Goal: Communication & Community: Connect with others

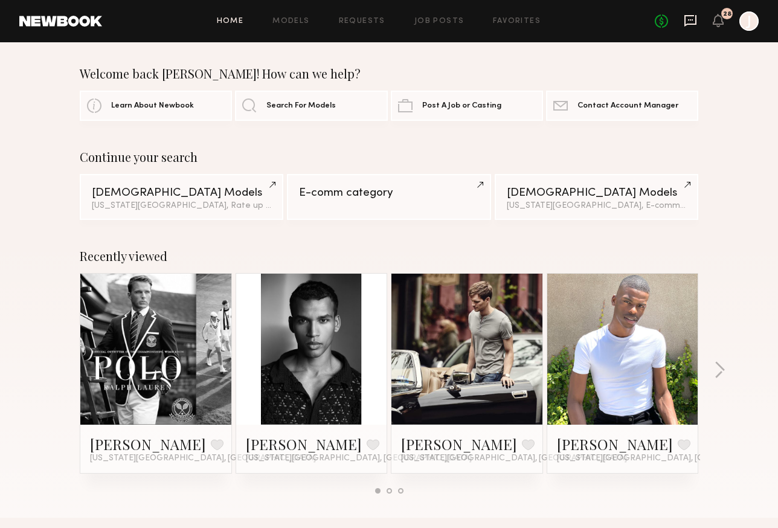
click at [686, 18] on icon at bounding box center [690, 20] width 13 height 13
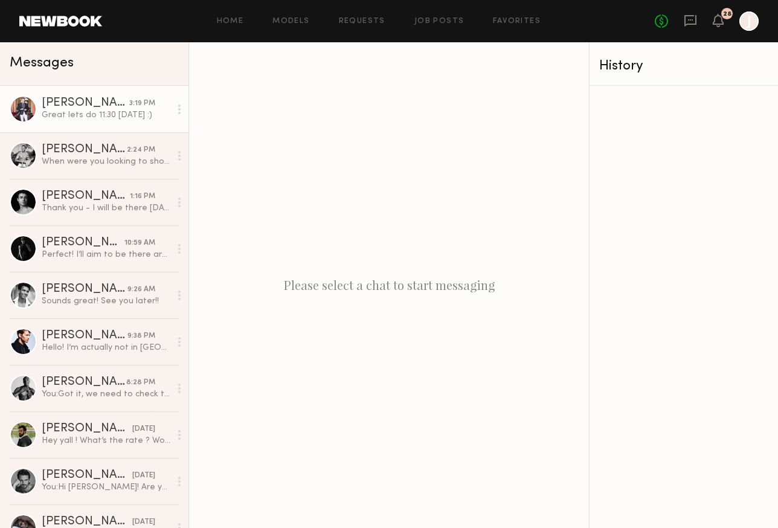
click at [91, 119] on div "Great lets do 11:30 [DATE] :)" at bounding box center [106, 114] width 129 height 11
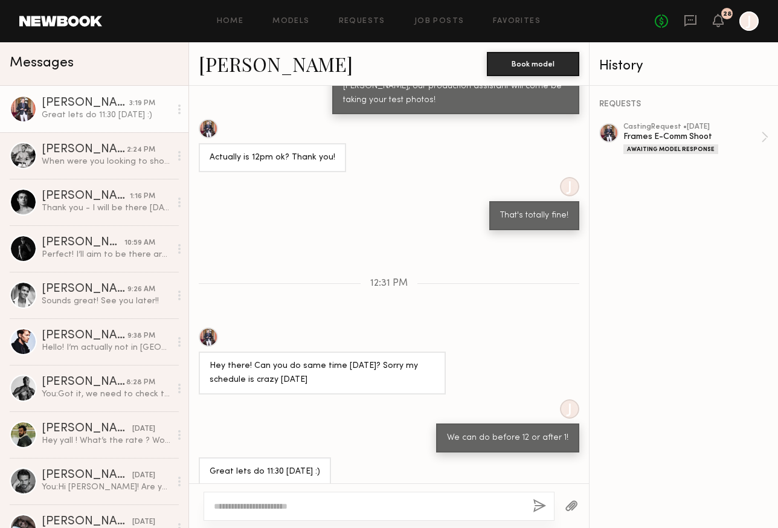
scroll to position [626, 0]
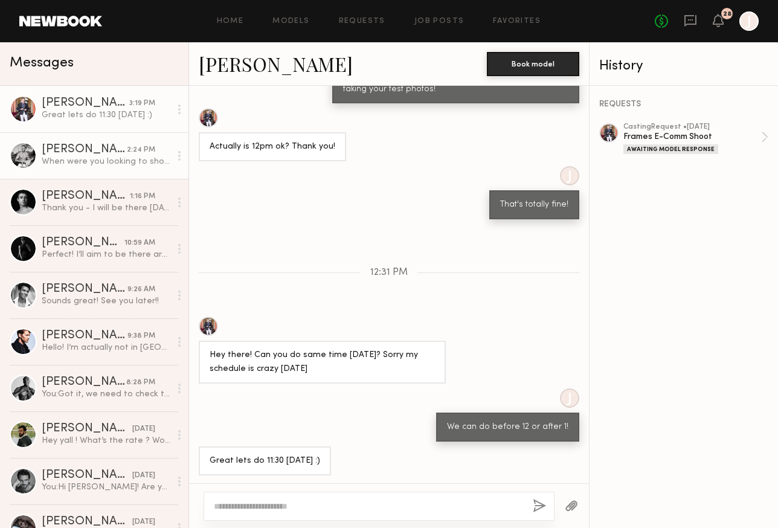
click at [89, 158] on div "When were you looking to shoot? I have some avail next week as well." at bounding box center [106, 161] width 129 height 11
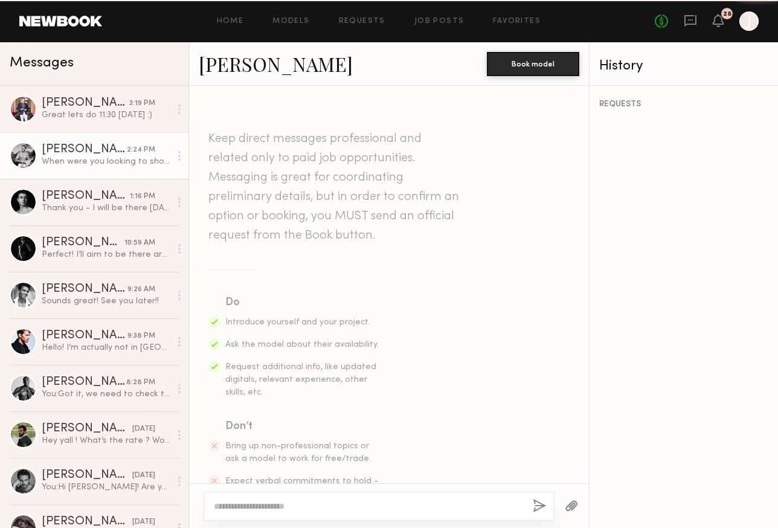
scroll to position [622, 0]
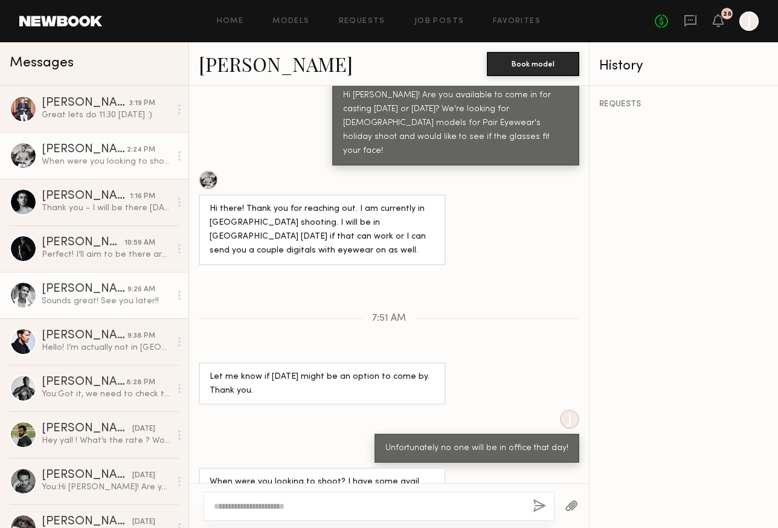
click at [67, 301] on div "Sounds great! See you later!!" at bounding box center [106, 300] width 129 height 11
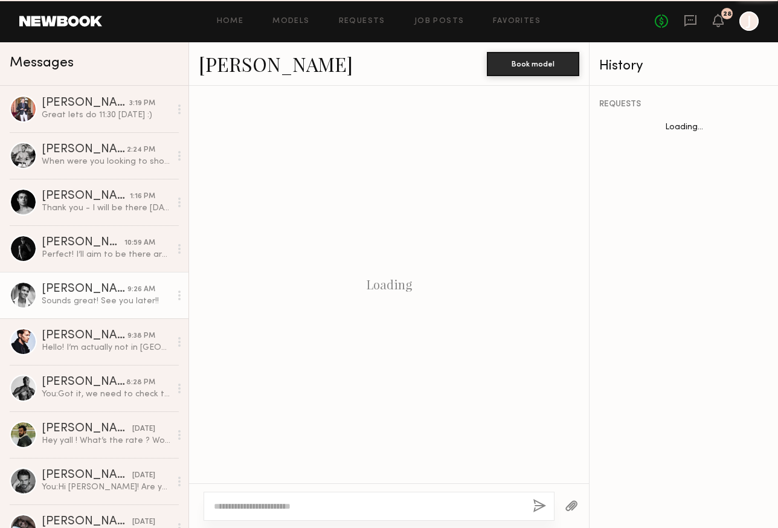
scroll to position [759, 0]
